Goal: Information Seeking & Learning: Understand process/instructions

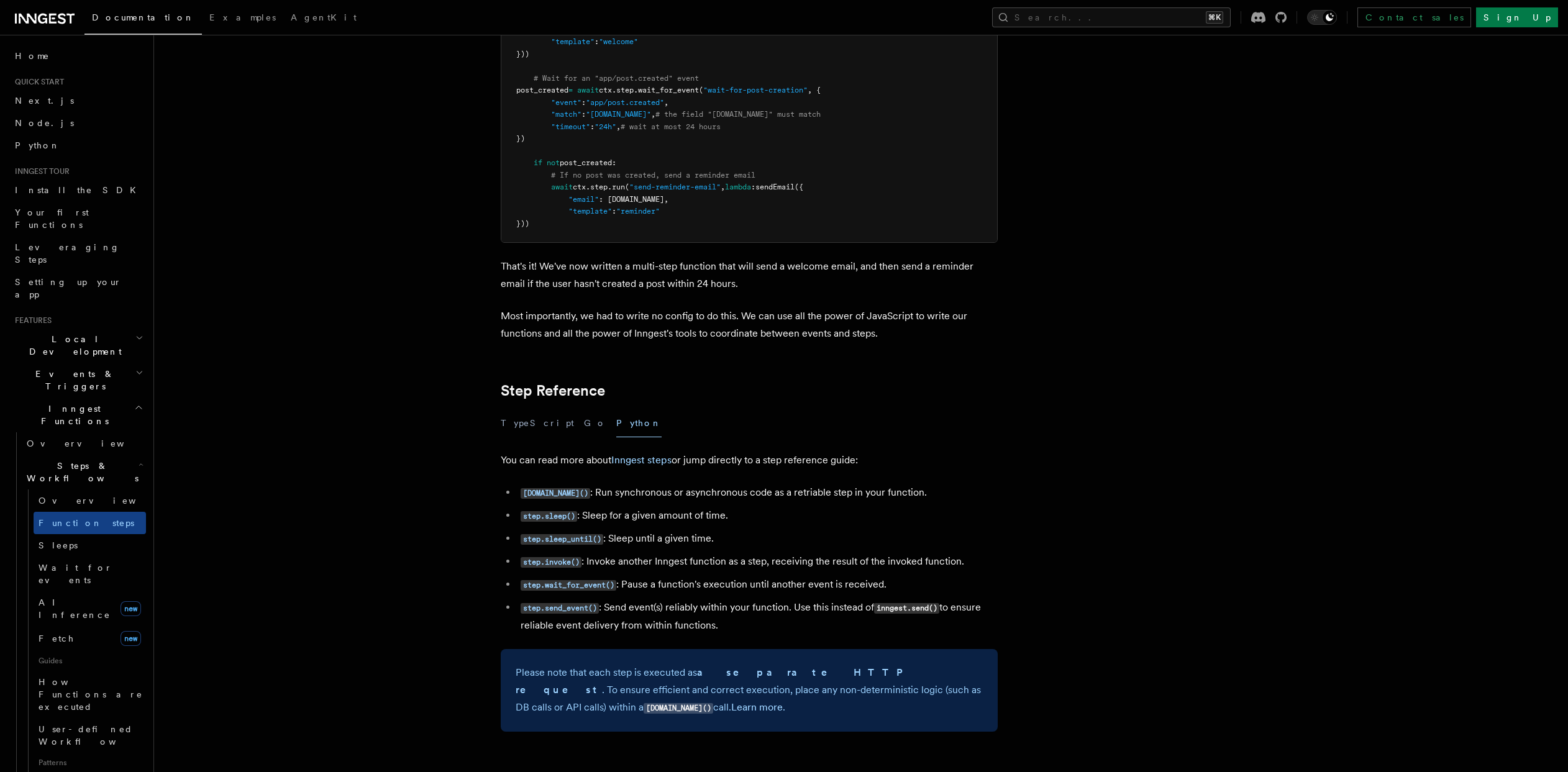
scroll to position [1914, 0]
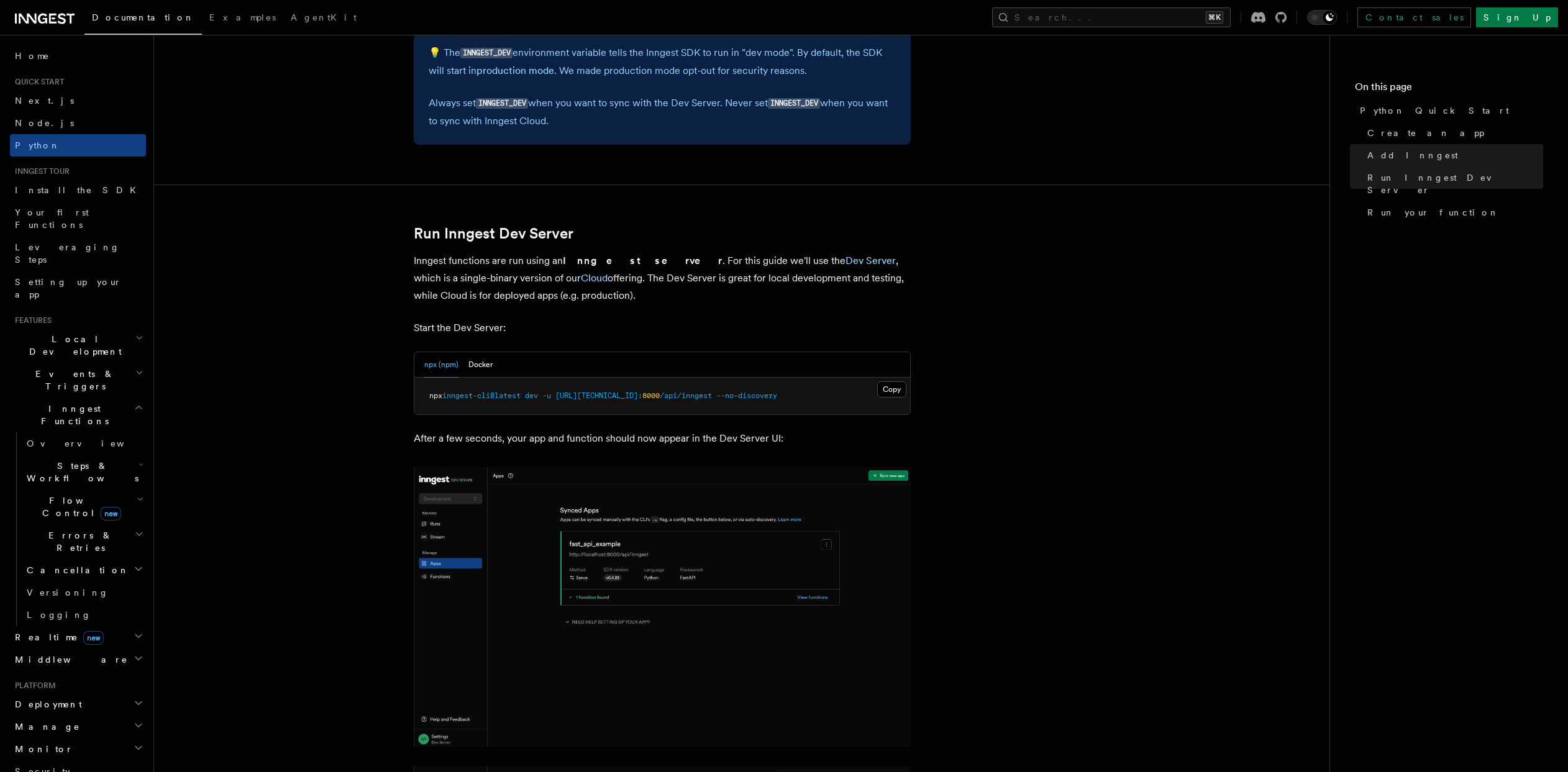
scroll to position [1368, 0]
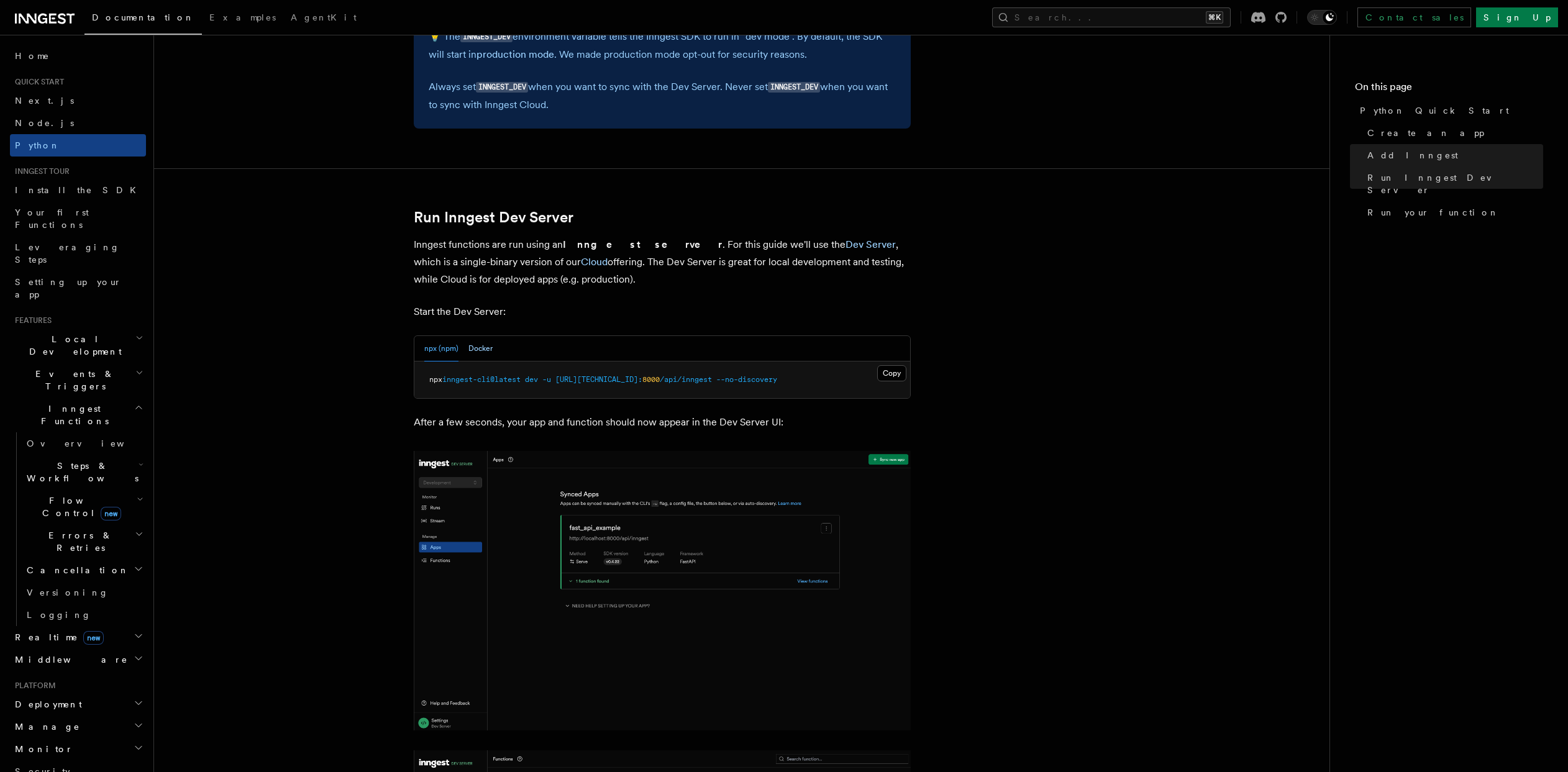
click at [485, 347] on button "Docker" at bounding box center [480, 348] width 25 height 25
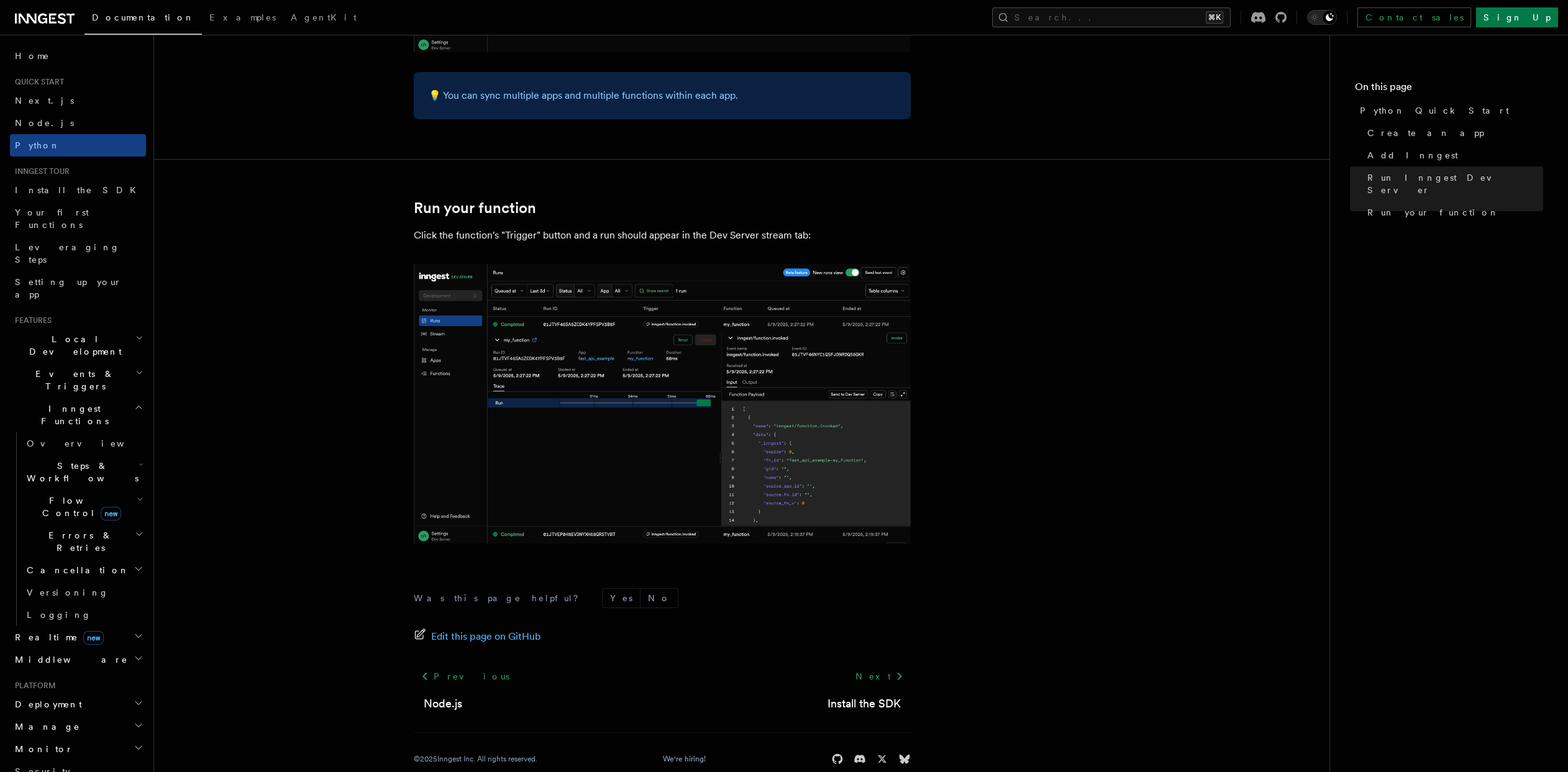
scroll to position [2381, 0]
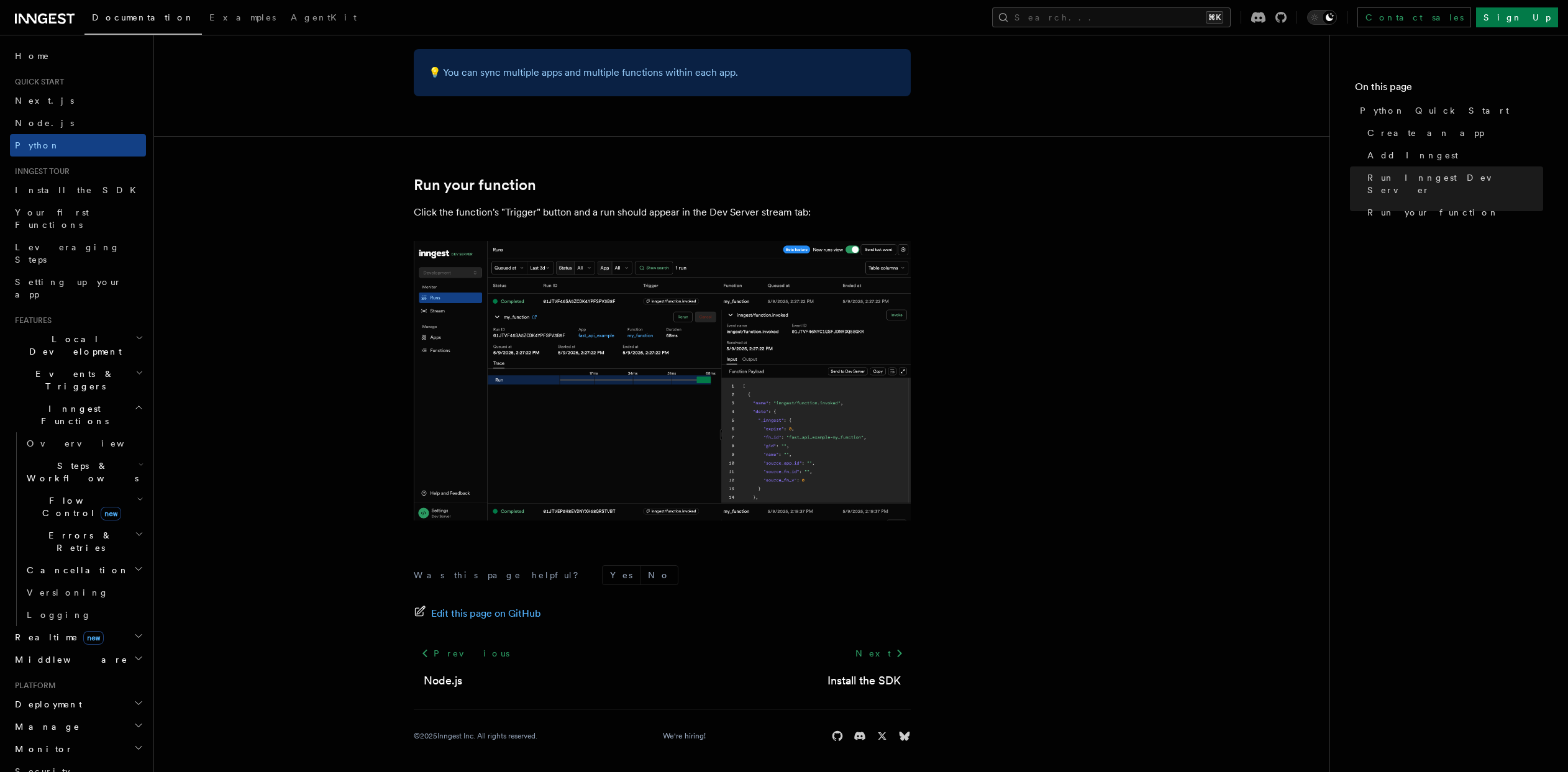
click at [137, 296] on header "Search... Documentation Examples AgentKit Home Quick start Next.js Node.js Pyth…" at bounding box center [77, 403] width 154 height 738
click at [134, 328] on h2 "Local Development" at bounding box center [78, 345] width 136 height 34
click at [53, 369] on span "Overview" at bounding box center [91, 374] width 128 height 10
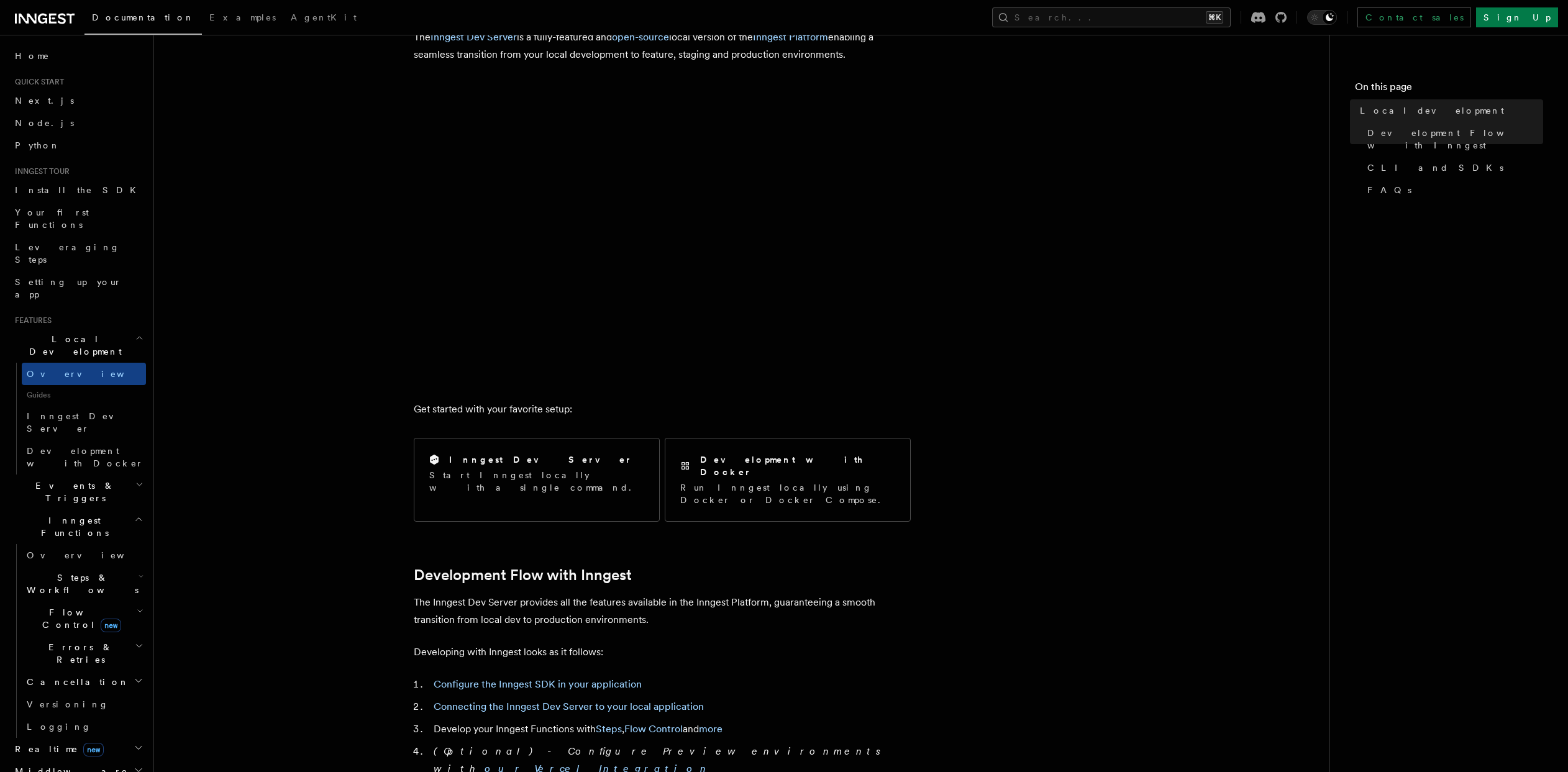
scroll to position [175, 0]
